Goal: Task Accomplishment & Management: Use online tool/utility

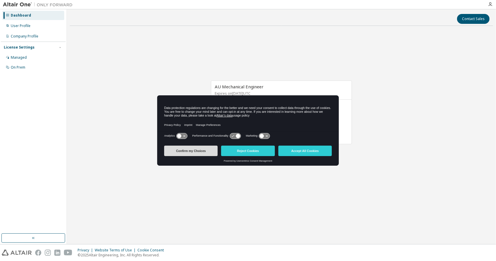
click at [194, 153] on button "Confirm my Choices" at bounding box center [190, 151] width 53 height 10
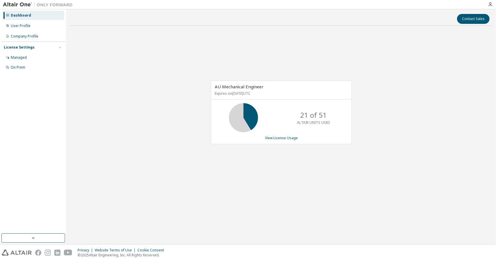
click at [296, 151] on div "AU Mechanical Engineer Expires on [DATE] UTC 21 of 51 ALTAIR UNITS USED View Li…" at bounding box center [282, 116] width 424 height 170
click at [18, 28] on div "User Profile" at bounding box center [21, 26] width 20 height 5
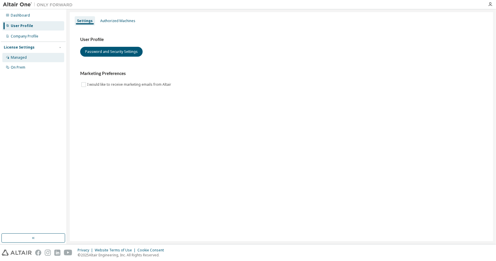
click at [19, 57] on div "Managed" at bounding box center [19, 57] width 16 height 5
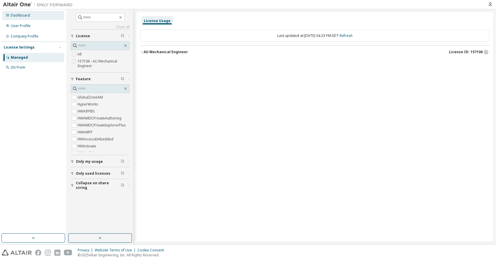
click at [26, 15] on div "Dashboard" at bounding box center [20, 15] width 19 height 5
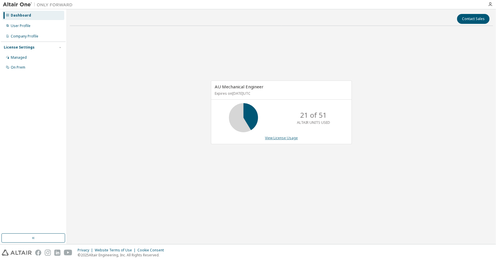
click at [282, 137] on link "View License Usage" at bounding box center [281, 137] width 33 height 5
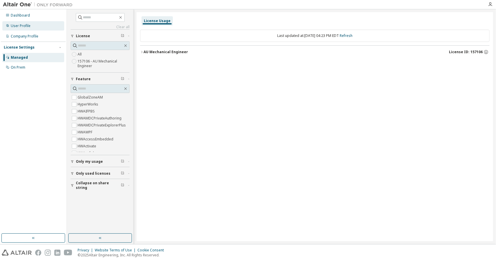
click at [24, 25] on div "User Profile" at bounding box center [21, 26] width 20 height 5
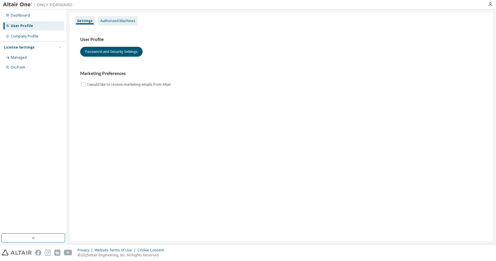
click at [111, 19] on div "Authorized Machines" at bounding box center [117, 21] width 35 height 5
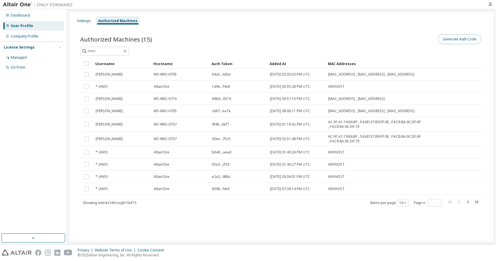
click at [448, 42] on button "Generate Auth Code" at bounding box center [460, 39] width 44 height 10
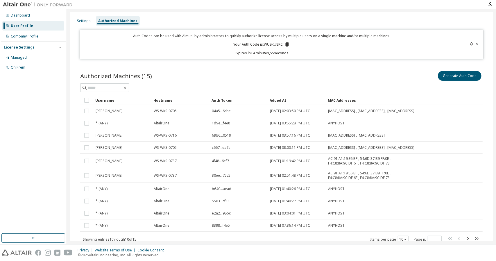
click at [283, 43] on p "Your Auth Code is: WU8RU8RC" at bounding box center [261, 44] width 56 height 5
click at [288, 44] on icon at bounding box center [287, 44] width 5 height 5
click at [248, 72] on div "Authorized Machines (15) Generate Auth Code" at bounding box center [281, 76] width 403 height 12
